Goal: Check status: Check status

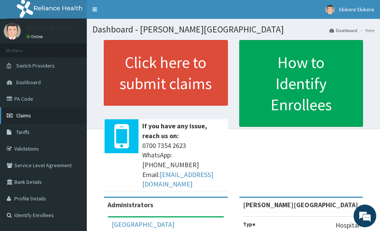
click at [38, 115] on link "Claims" at bounding box center [43, 115] width 87 height 17
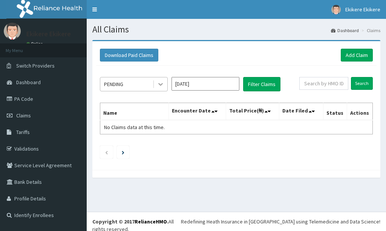
click at [162, 86] on icon at bounding box center [161, 84] width 8 height 8
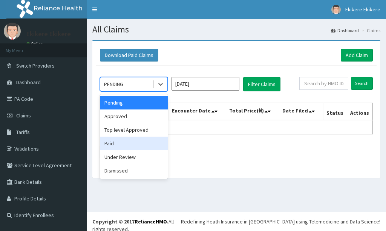
click at [118, 142] on div "Paid" at bounding box center [134, 144] width 68 height 14
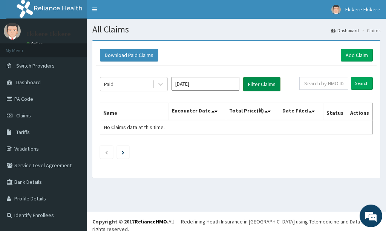
click at [261, 82] on button "Filter Claims" at bounding box center [261, 84] width 37 height 14
